Goal: Information Seeking & Learning: Learn about a topic

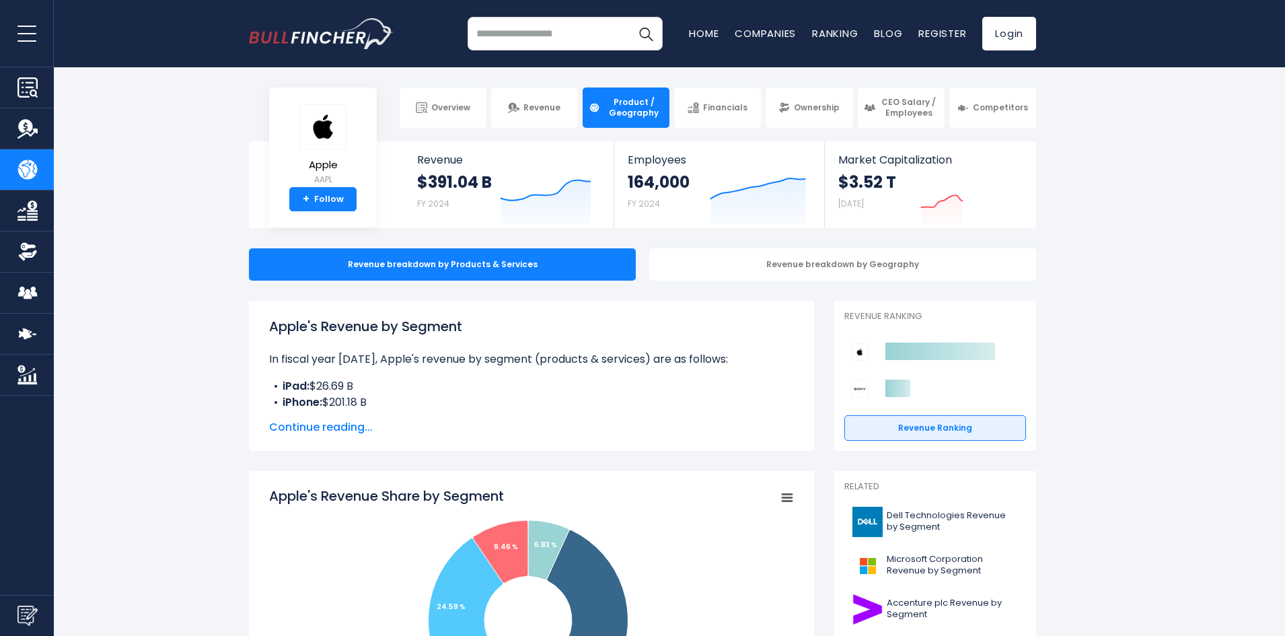
click at [299, 430] on span "Continue reading..." at bounding box center [531, 427] width 525 height 16
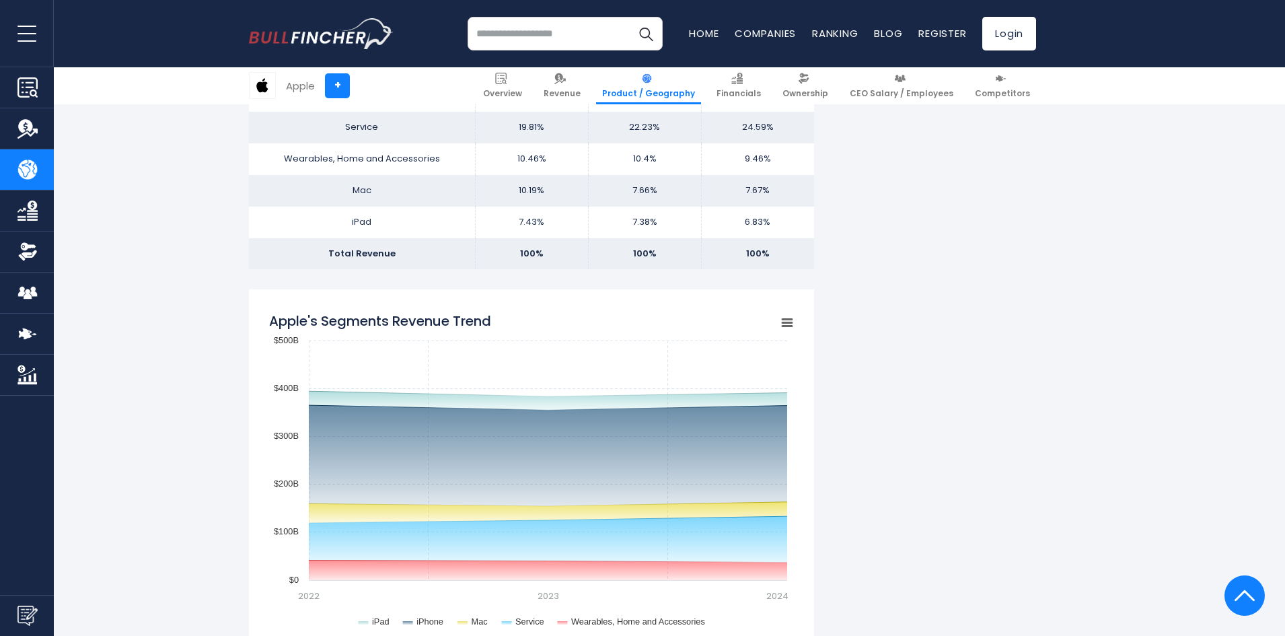
scroll to position [1076, 0]
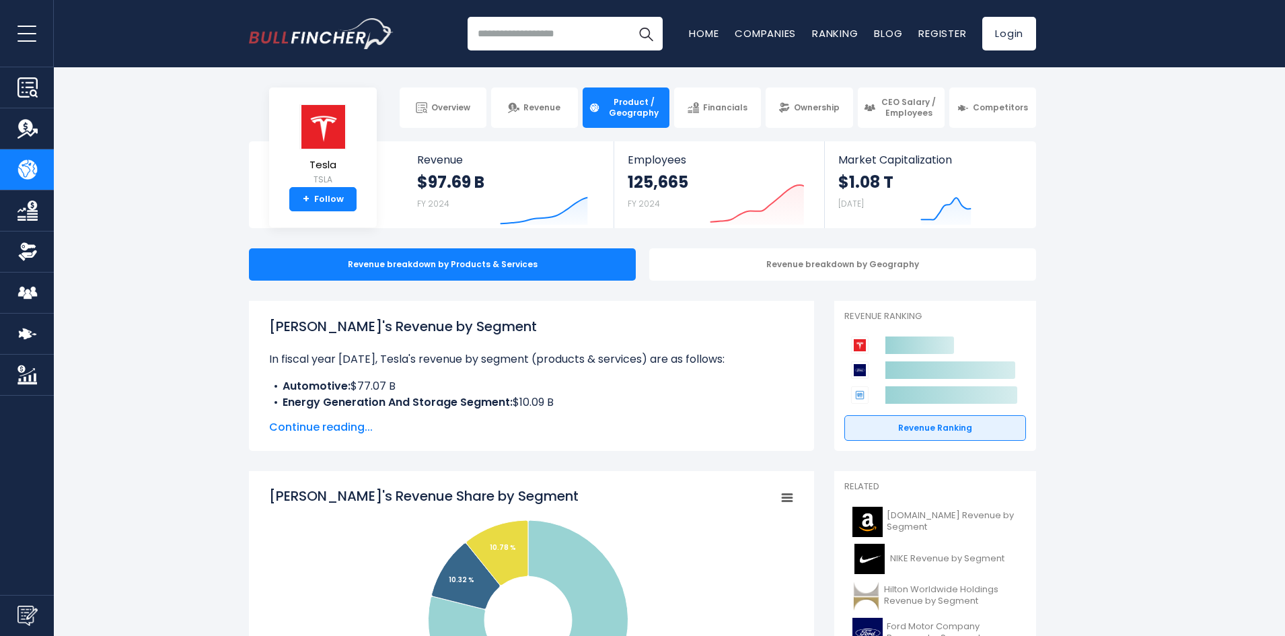
click at [303, 424] on span "Continue reading..." at bounding box center [531, 427] width 525 height 16
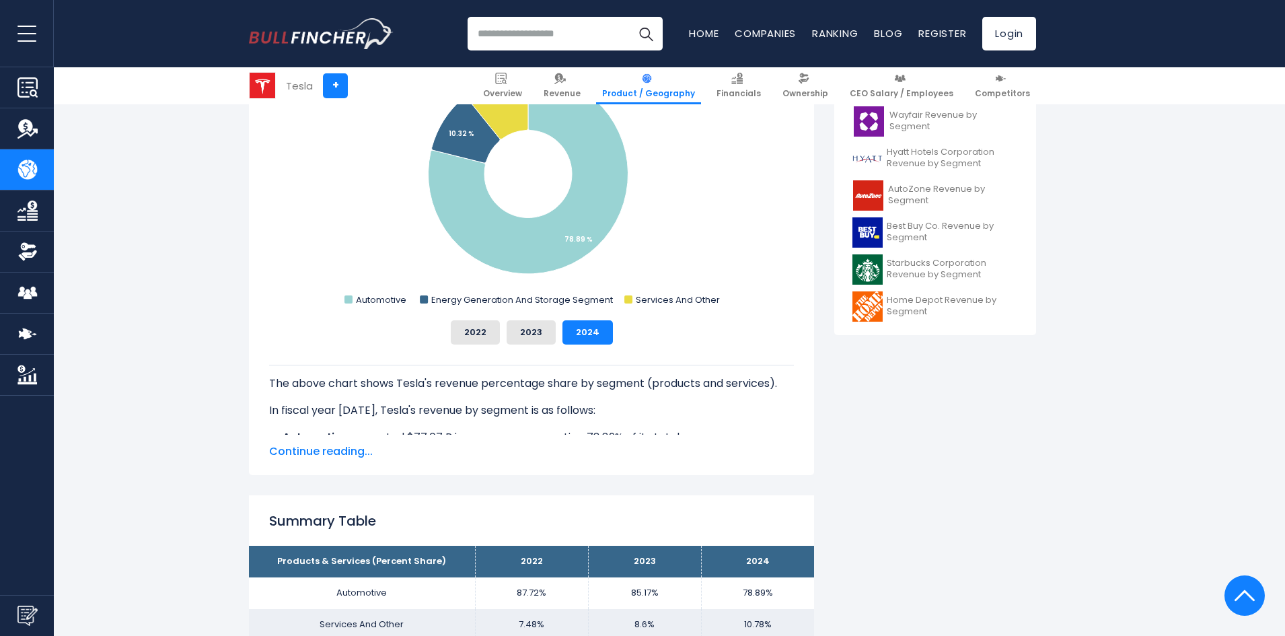
scroll to position [605, 0]
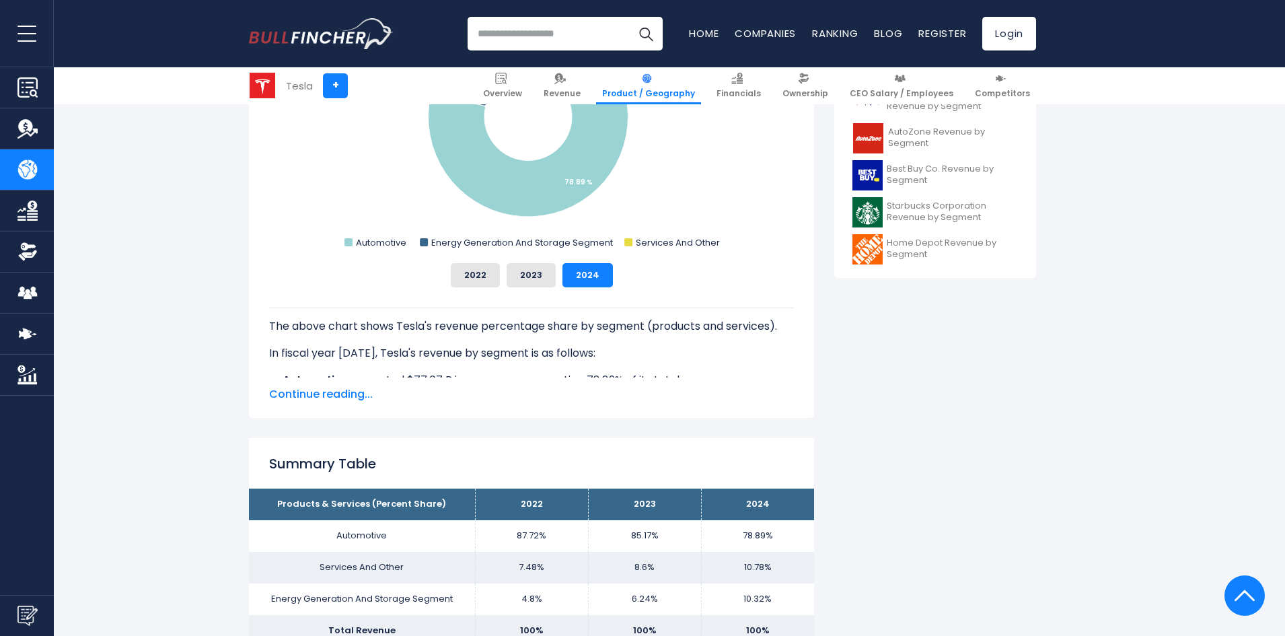
click at [348, 390] on span "Continue reading..." at bounding box center [531, 394] width 525 height 16
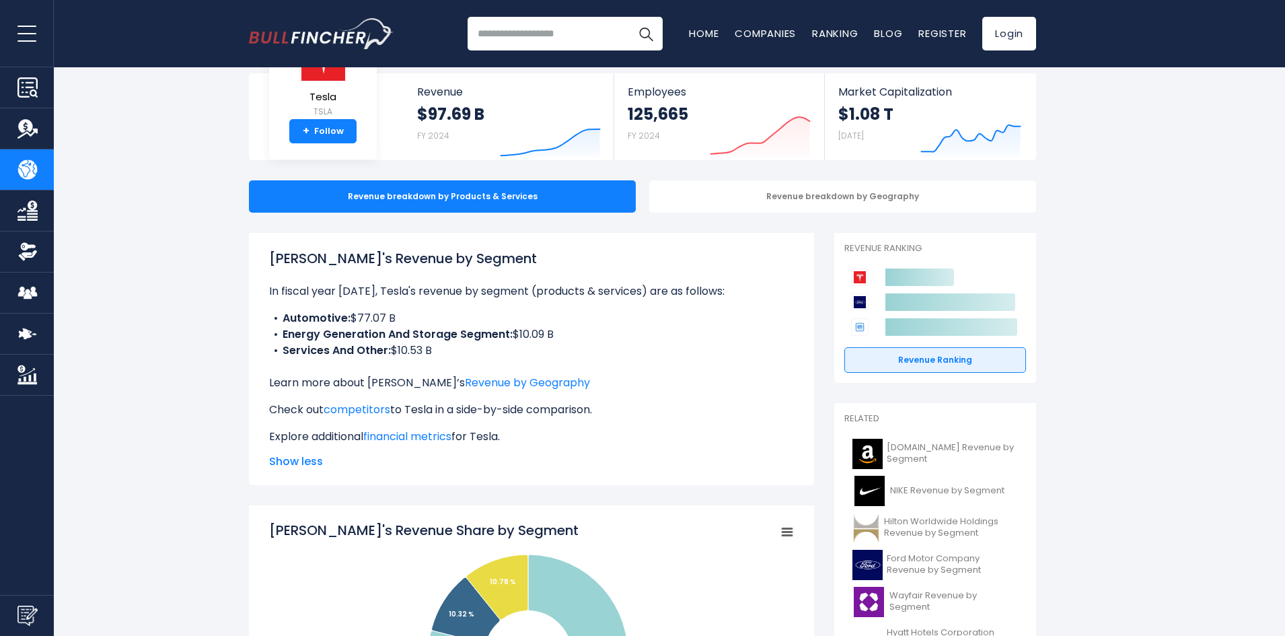
scroll to position [67, 0]
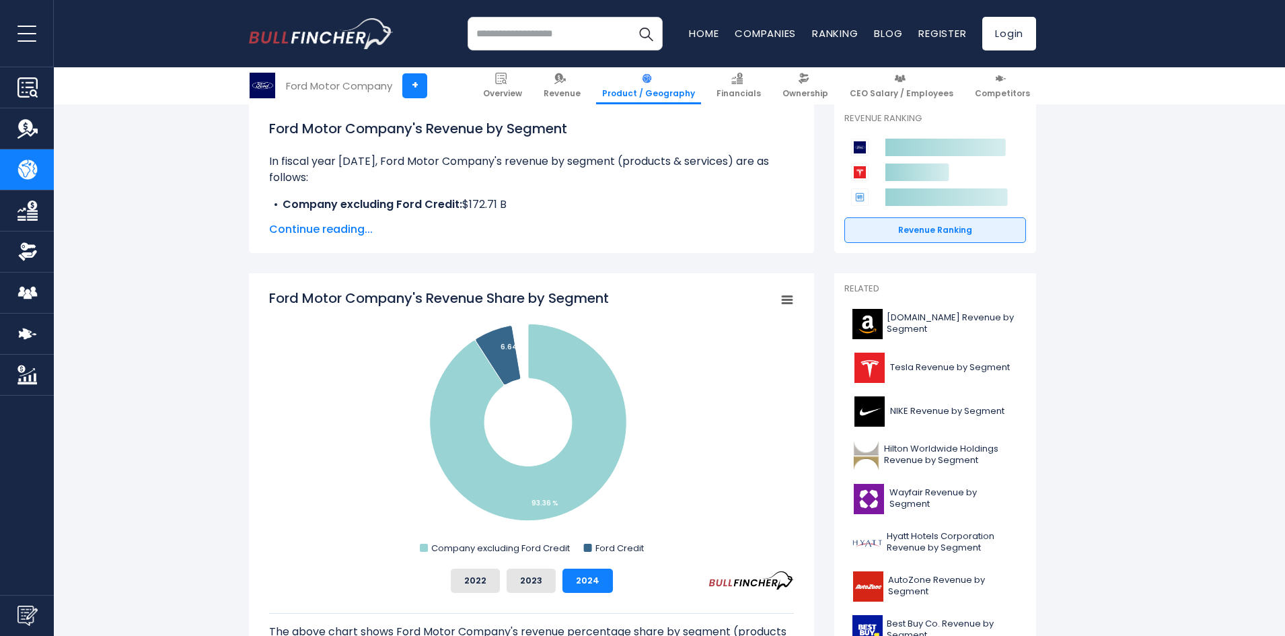
scroll to position [202, 0]
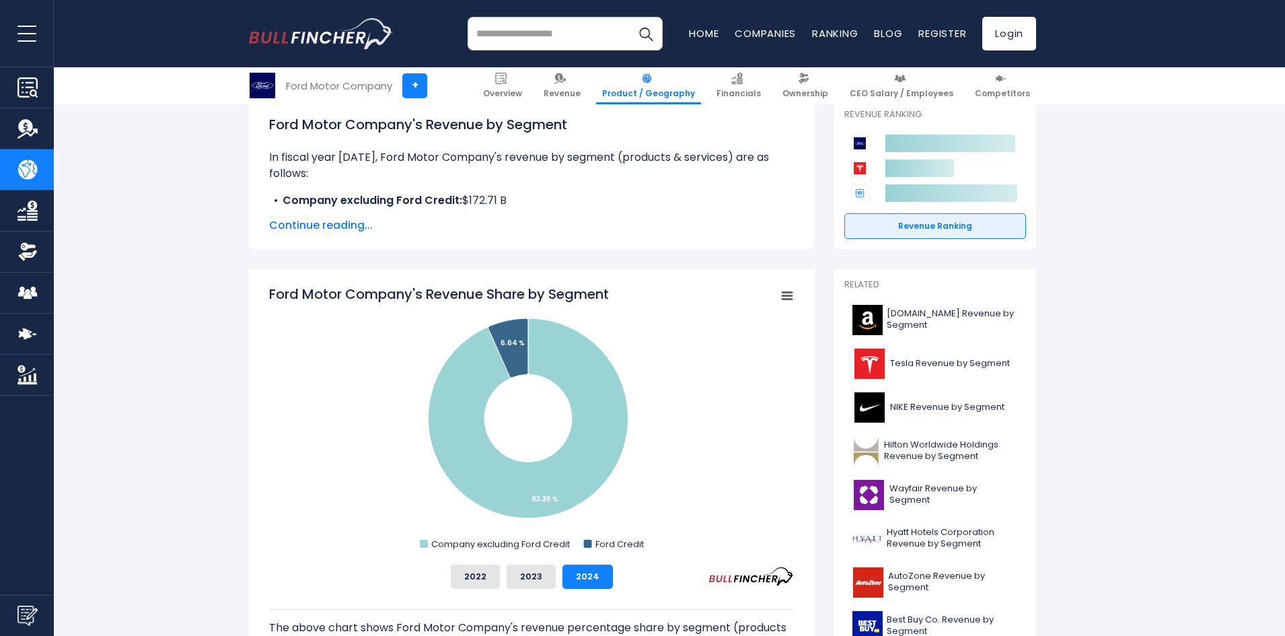
click at [311, 223] on span "Continue reading..." at bounding box center [531, 225] width 525 height 16
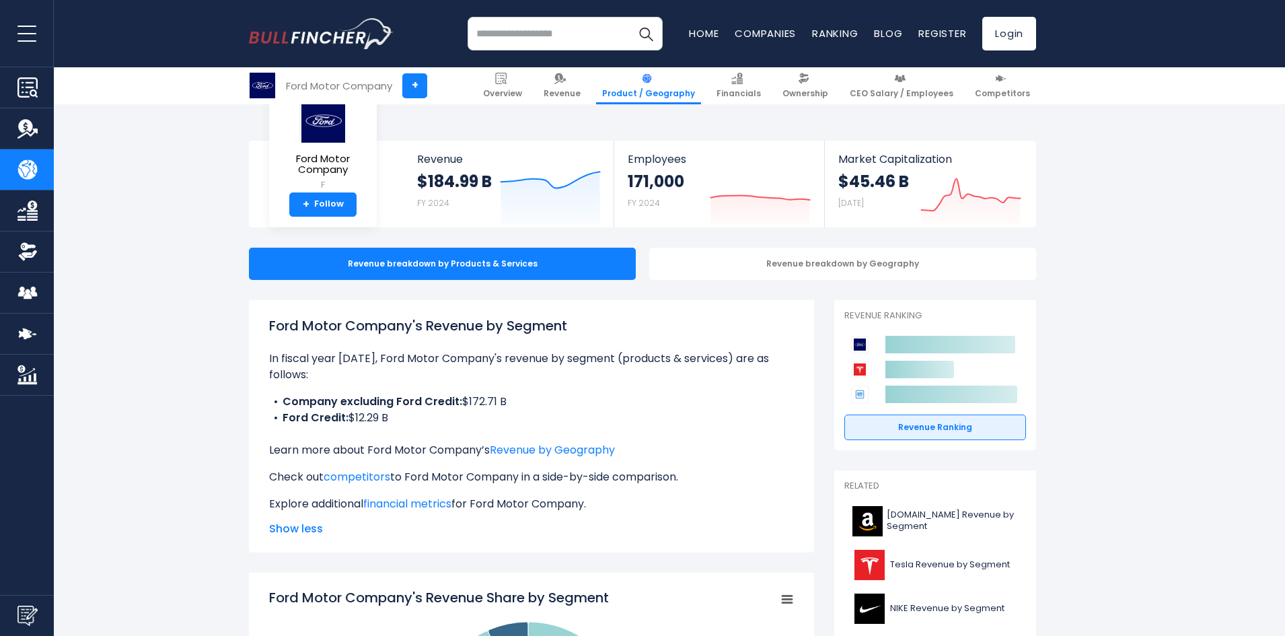
scroll to position [0, 0]
